Goal: Task Accomplishment & Management: Manage account settings

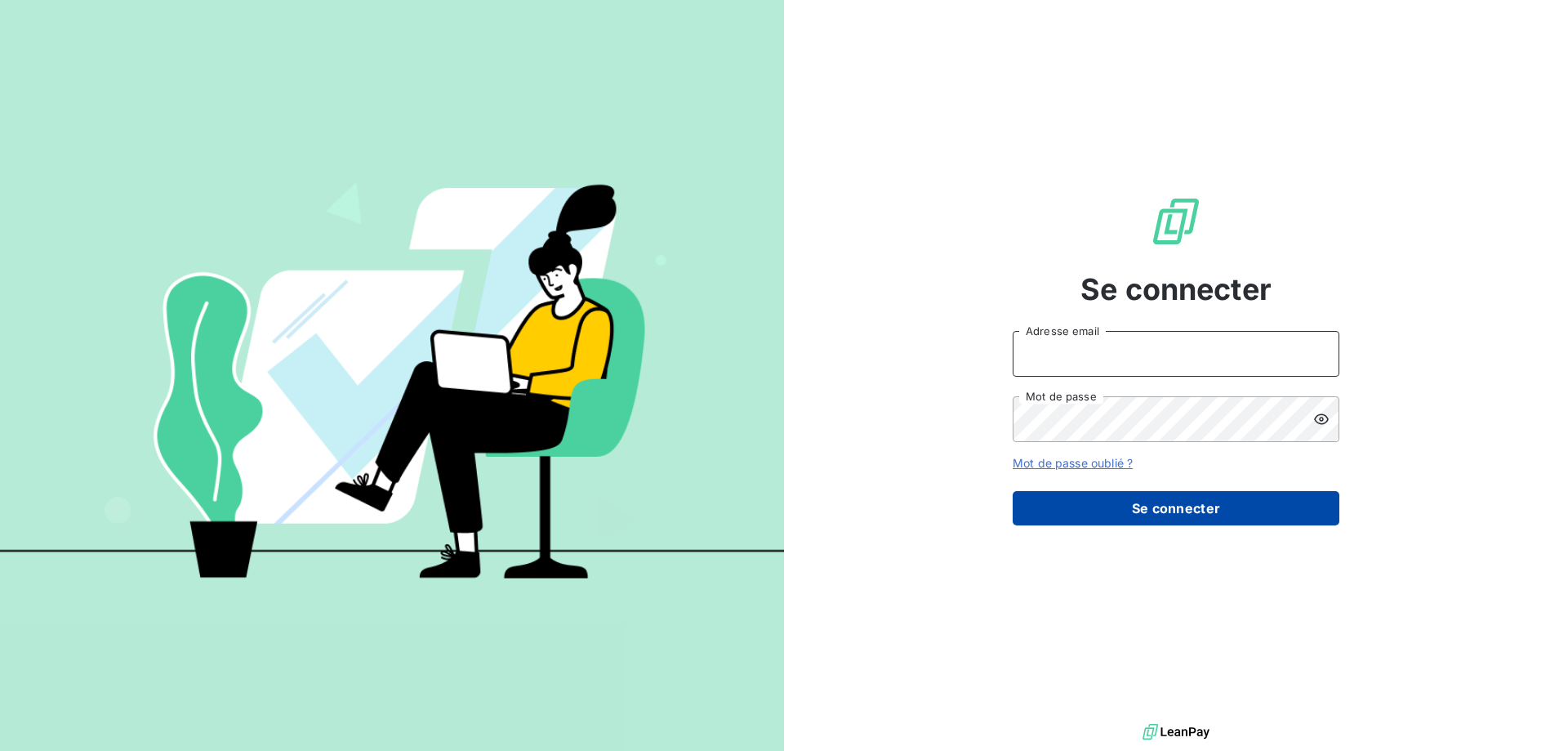
type input "[EMAIL_ADDRESS][DOMAIN_NAME]"
click at [1149, 522] on button "Se connecter" at bounding box center [1176, 508] width 327 height 34
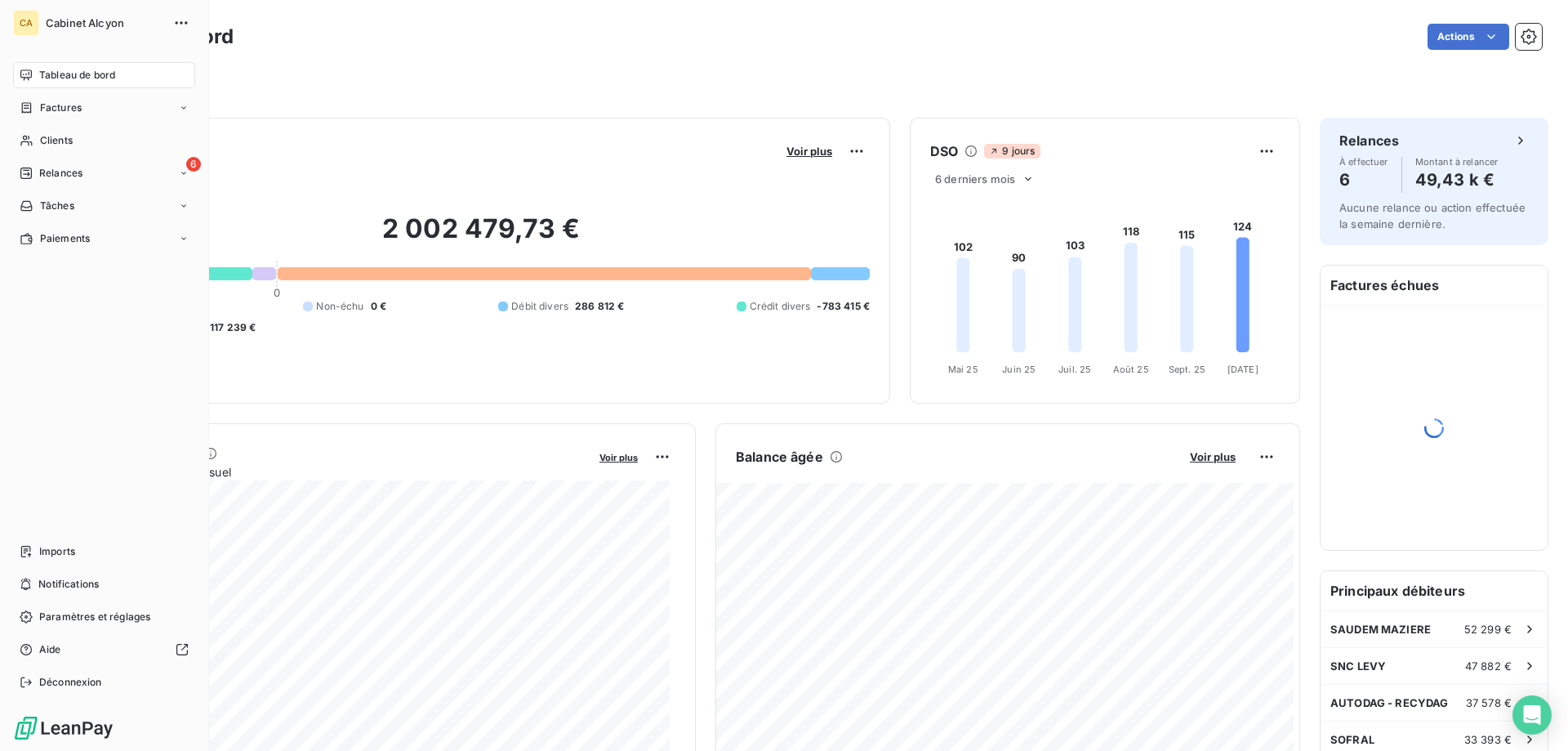
click at [47, 137] on span "Clients" at bounding box center [55, 140] width 33 height 15
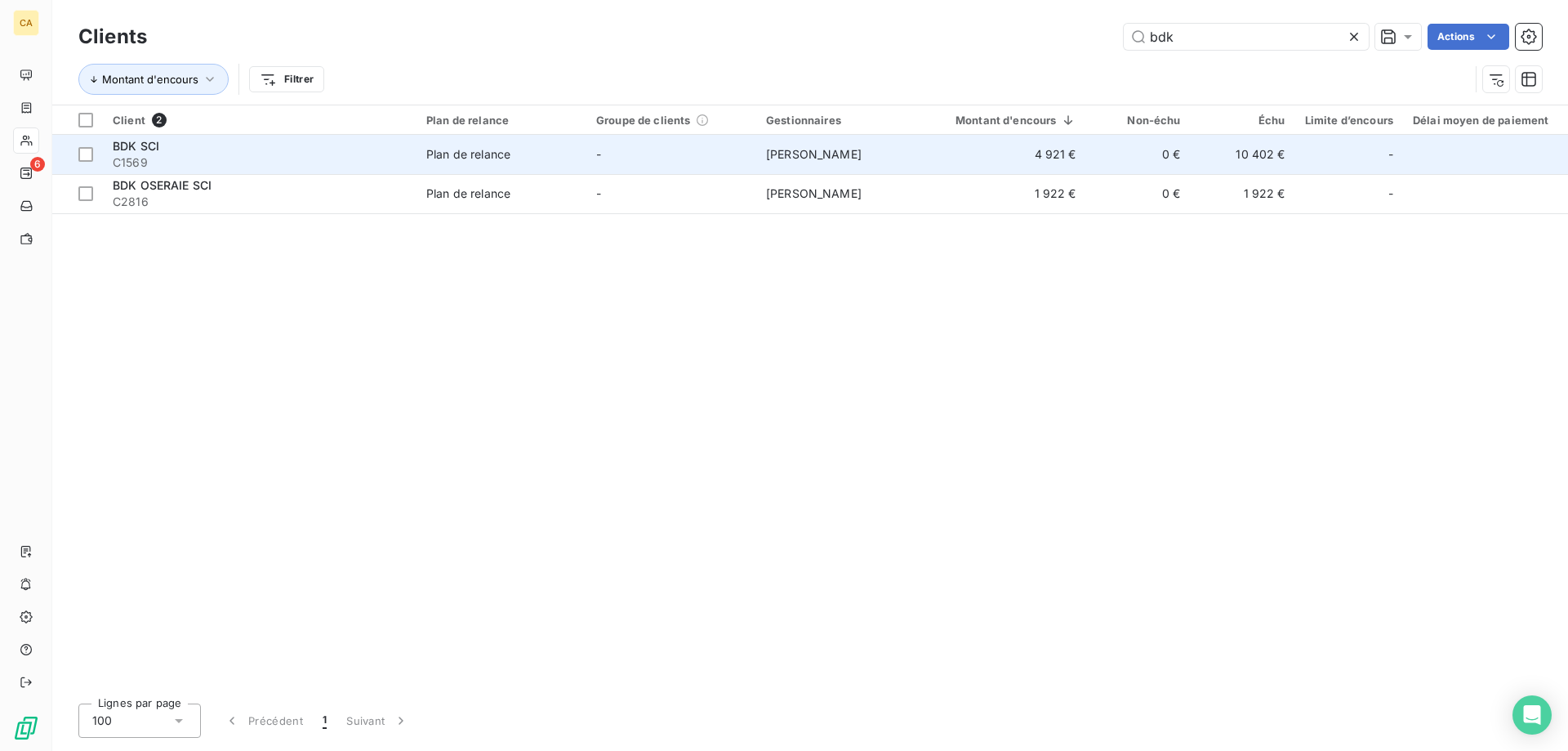
type input "bdk"
click at [783, 144] on td "[PERSON_NAME]" at bounding box center [841, 154] width 170 height 40
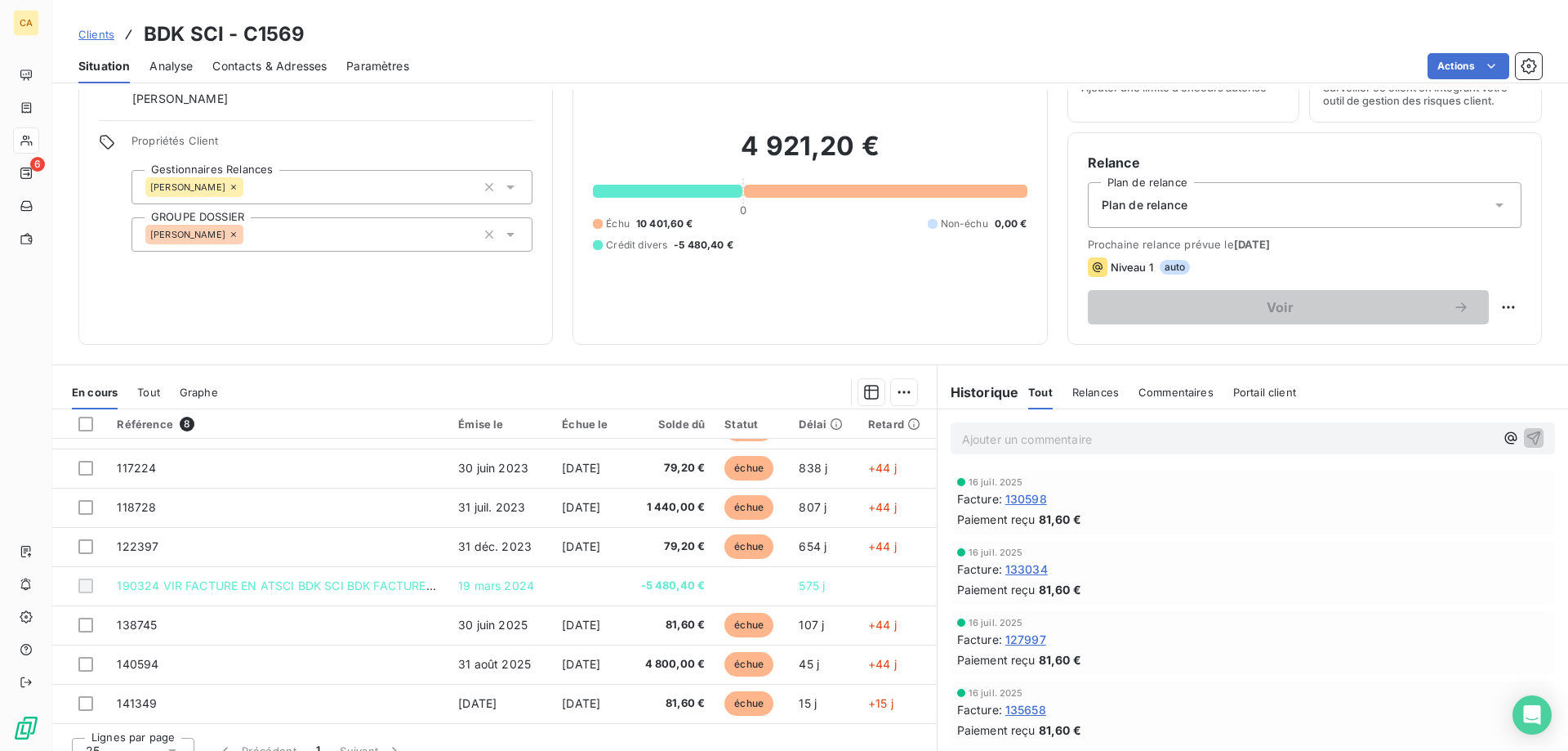
scroll to position [104, 0]
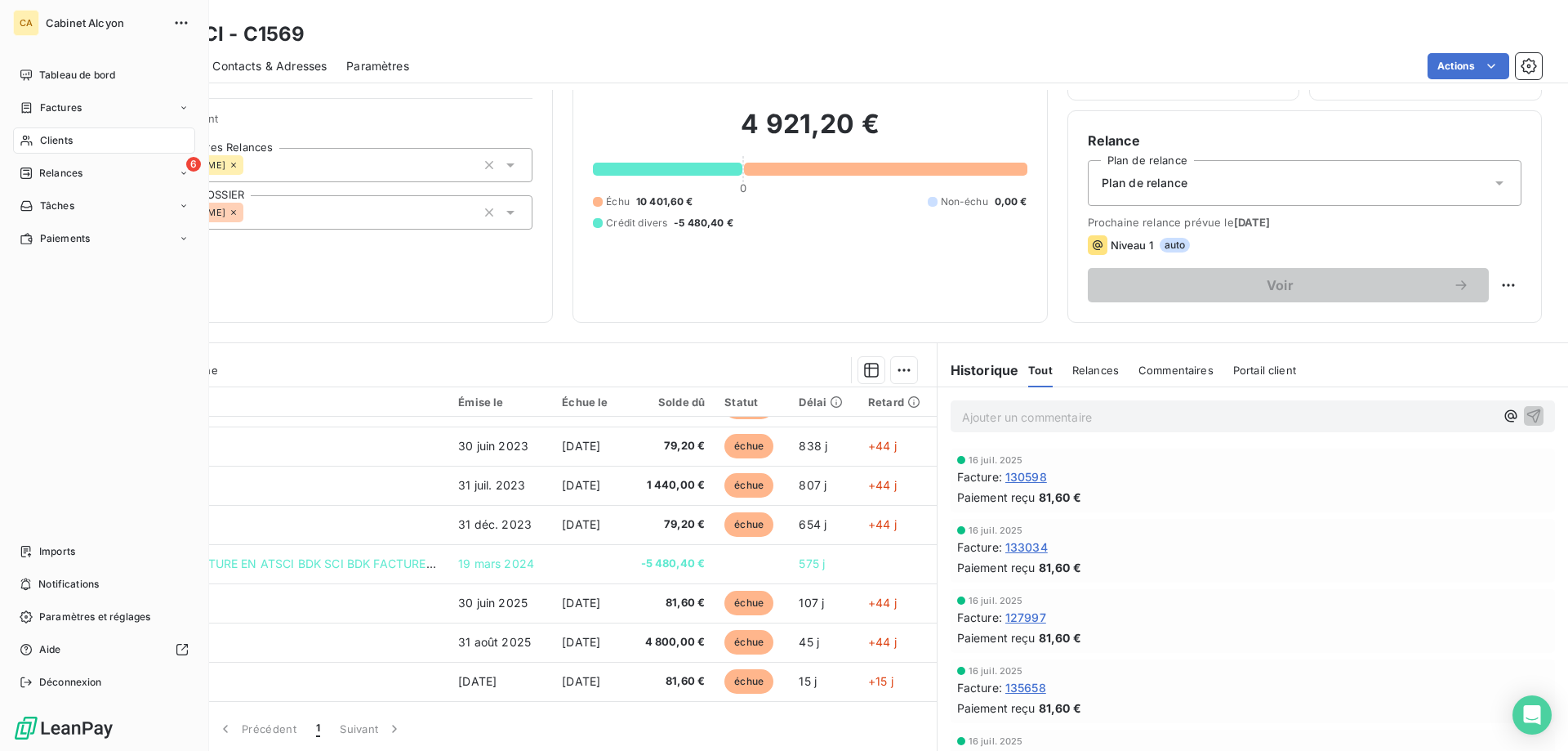
click at [50, 136] on span "Clients" at bounding box center [55, 140] width 33 height 15
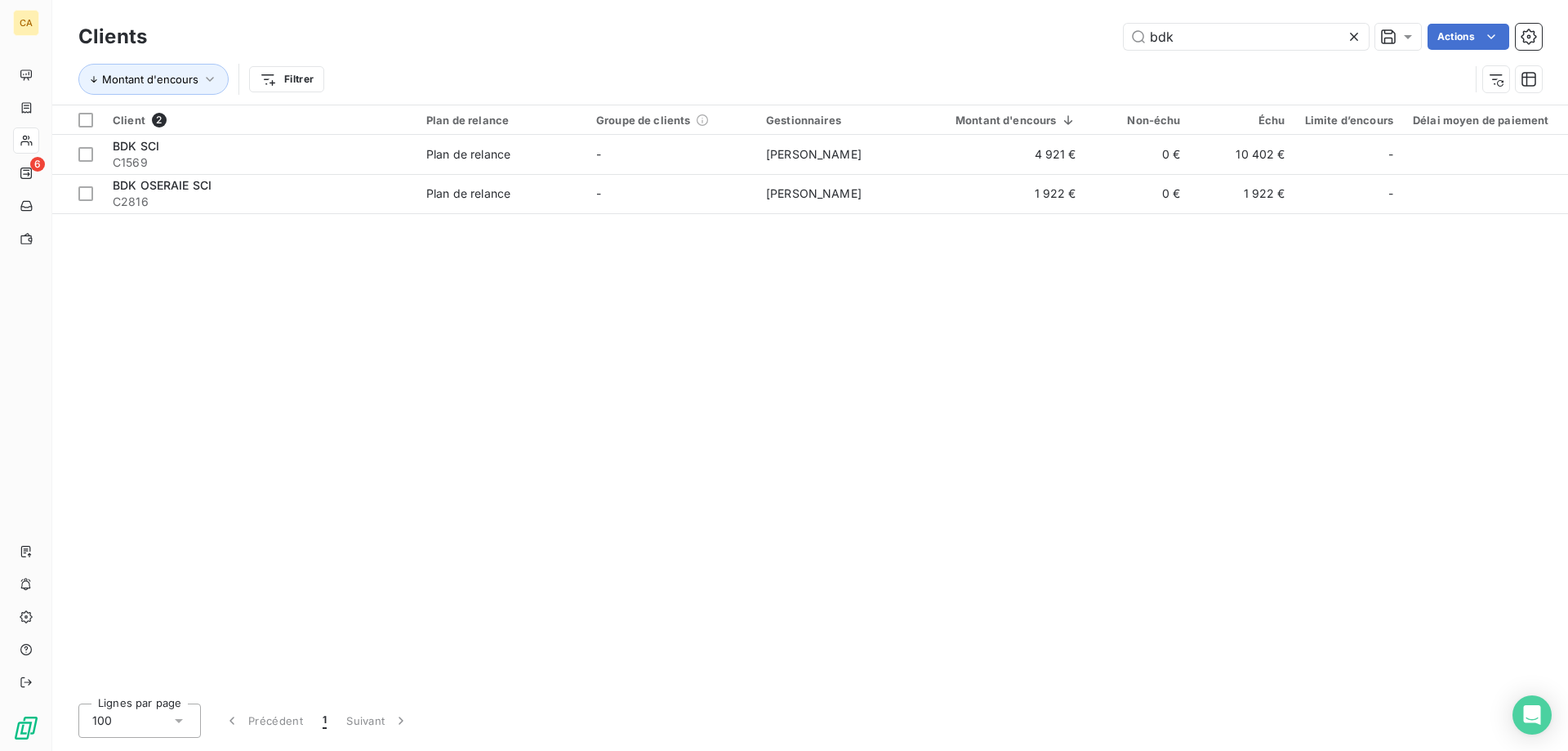
click at [1357, 35] on icon at bounding box center [1354, 36] width 17 height 17
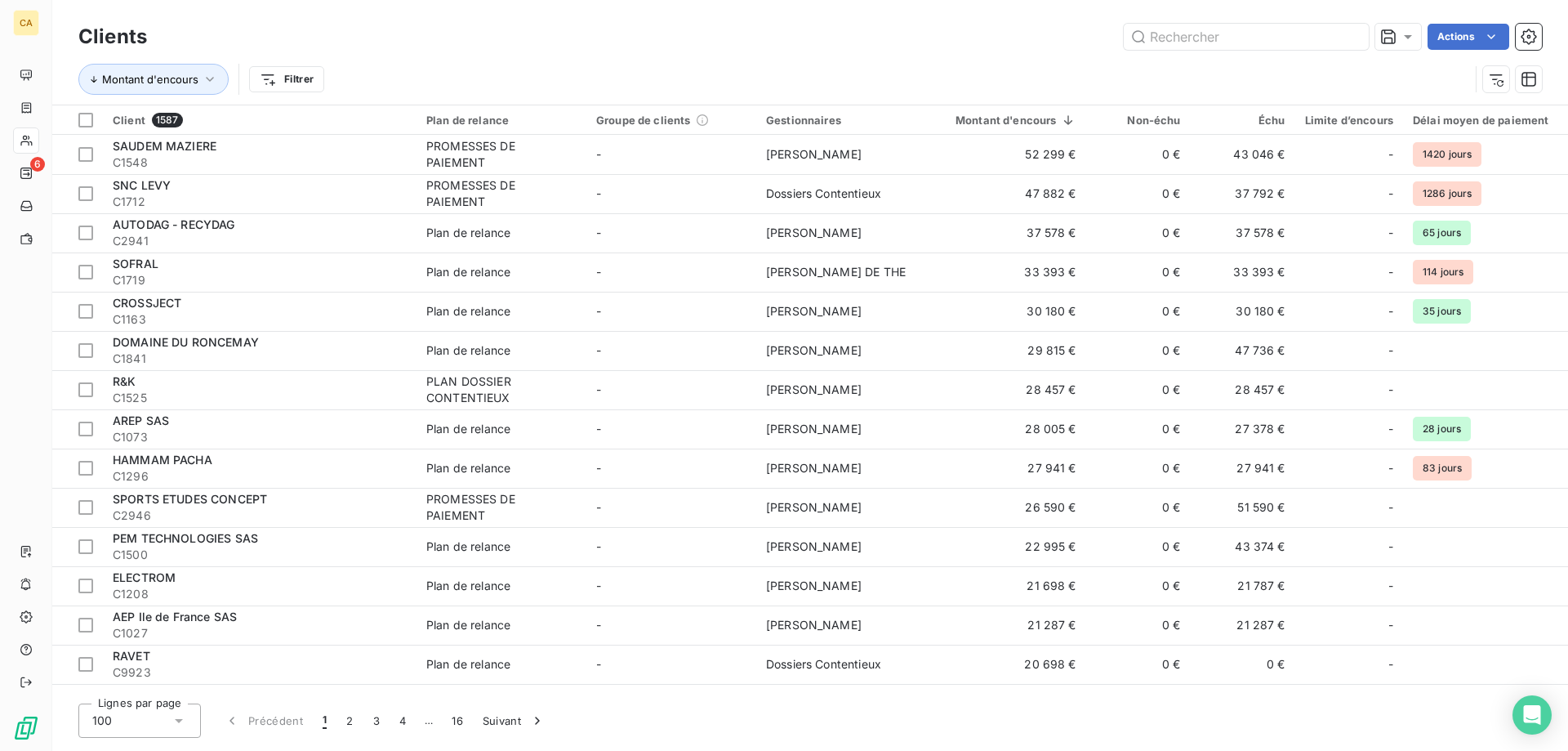
drag, startPoint x: 841, startPoint y: 12, endPoint x: 862, endPoint y: 11, distance: 21.0
click at [841, 12] on div "Clients Actions Montant d'encours Filtrer" at bounding box center [810, 52] width 1516 height 105
